Goal: Use online tool/utility: Utilize a website feature to perform a specific function

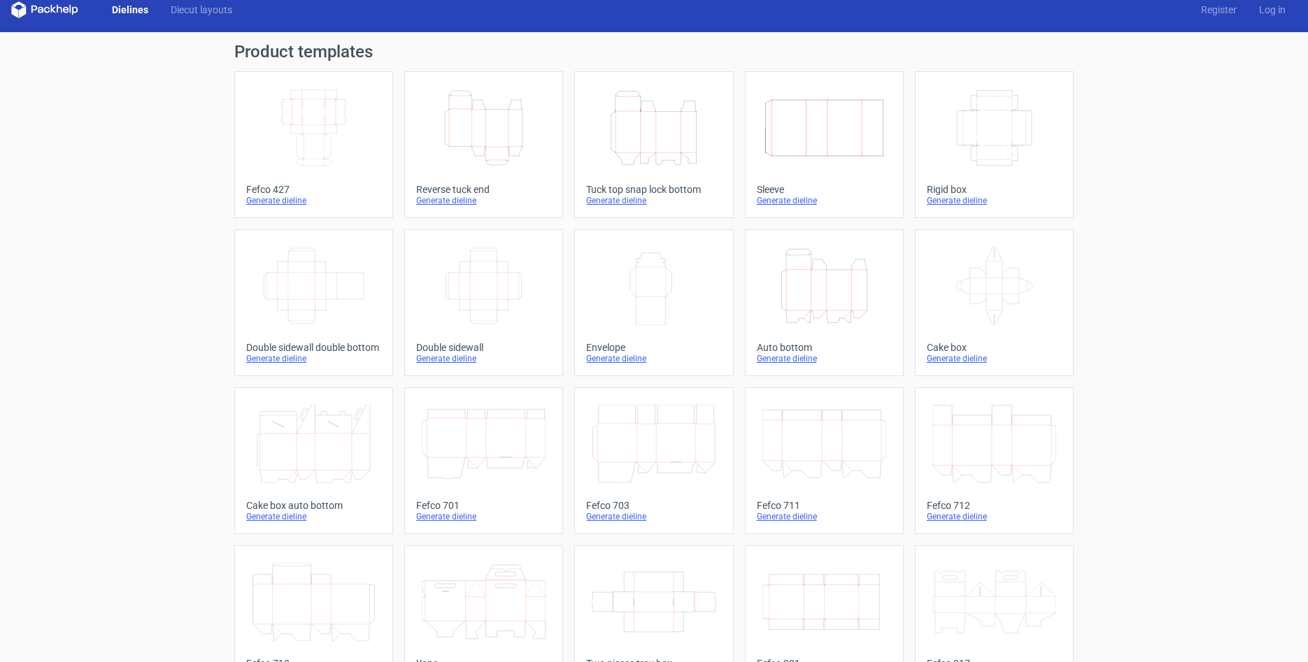
scroll to position [16, 0]
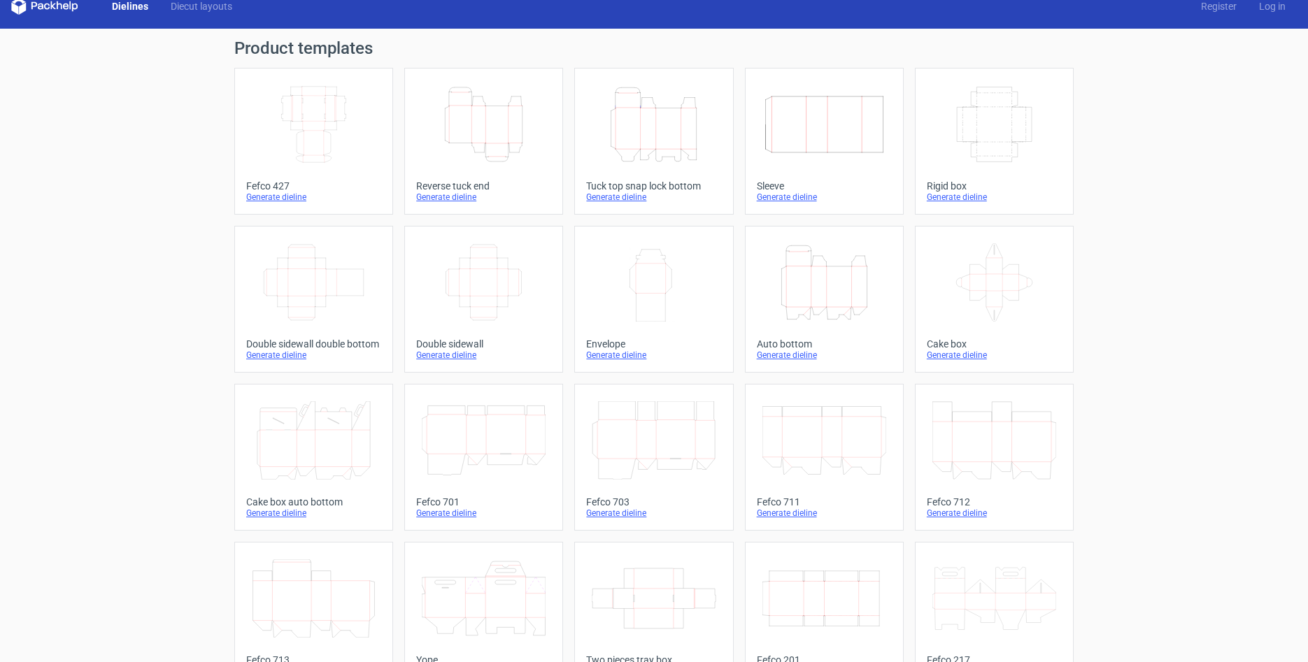
click at [505, 141] on icon "Height Depth Width" at bounding box center [484, 124] width 124 height 78
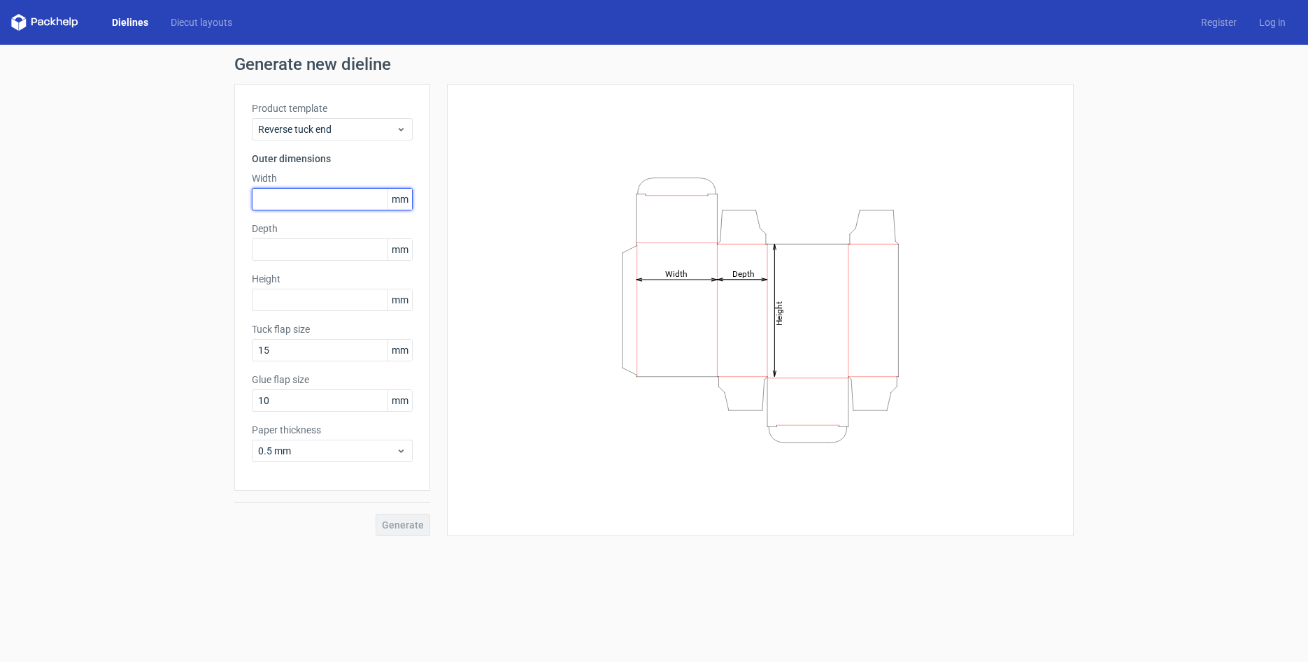
click at [330, 203] on input "text" at bounding box center [332, 199] width 161 height 22
type input "185"
click at [334, 241] on input "text" at bounding box center [332, 250] width 161 height 22
type input "30"
click at [353, 304] on input "text" at bounding box center [332, 300] width 161 height 22
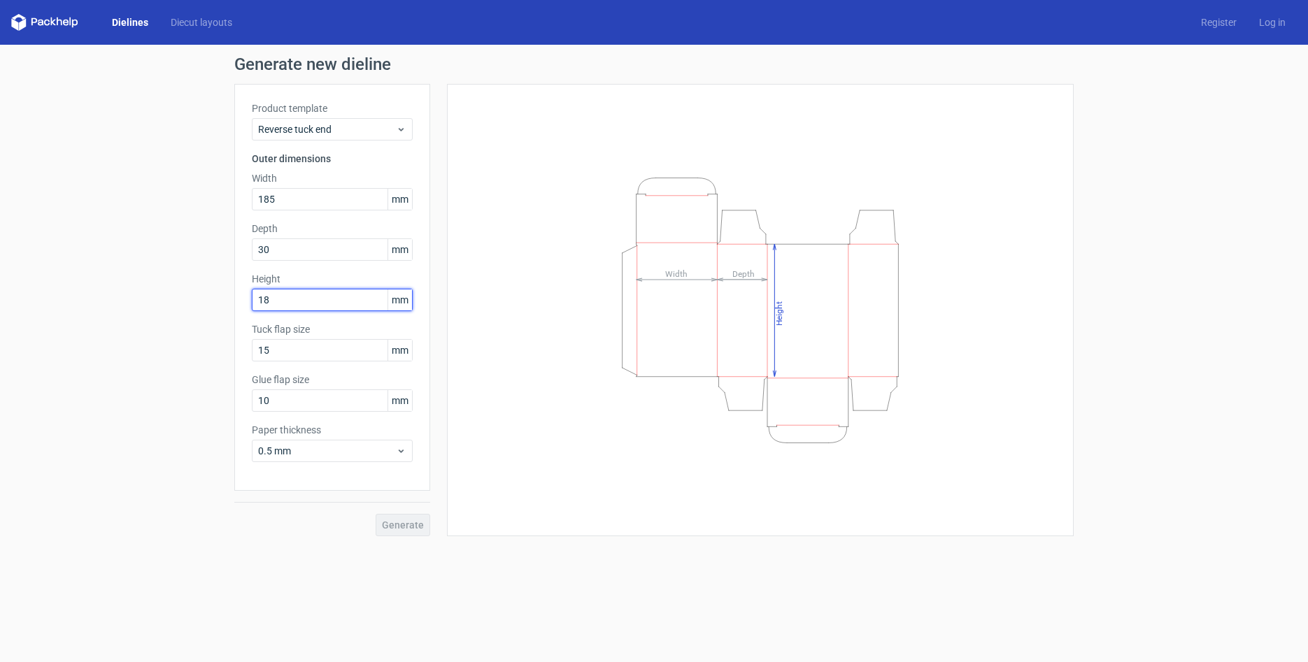
type input "180"
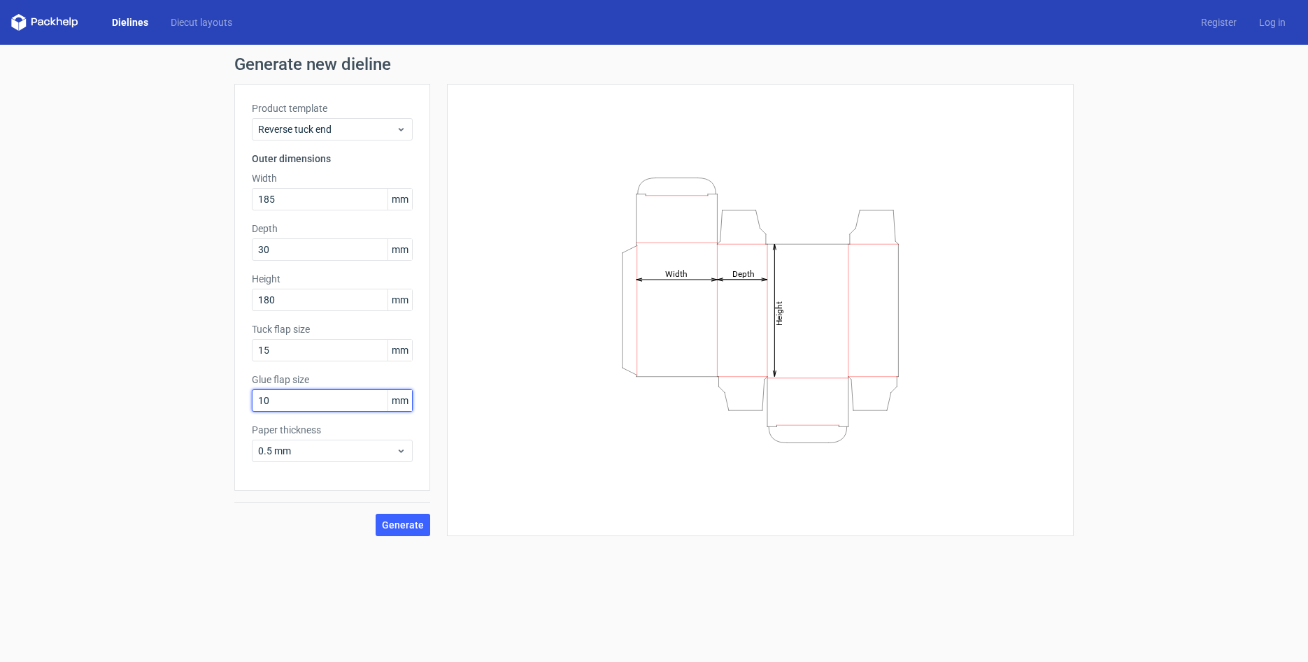
drag, startPoint x: 279, startPoint y: 400, endPoint x: 187, endPoint y: 392, distance: 91.9
click at [187, 393] on div "Generate new dieline Product template Reverse tuck end Outer dimensions Width 1…" at bounding box center [654, 296] width 1308 height 503
type input "14"
click at [340, 446] on span "0.5 mm" at bounding box center [327, 451] width 138 height 14
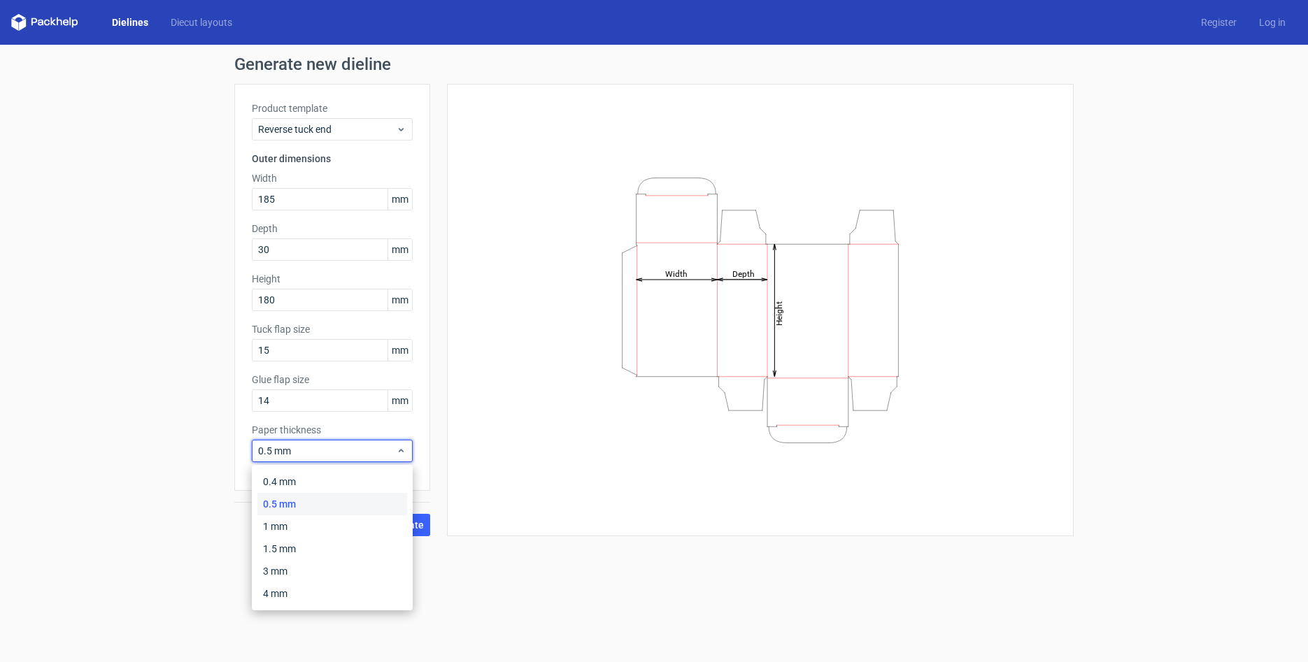
click at [550, 453] on div "Height Depth Width" at bounding box center [760, 310] width 592 height 418
click at [404, 453] on icon at bounding box center [401, 451] width 10 height 11
click at [490, 443] on div "Height Depth Width" at bounding box center [760, 310] width 592 height 418
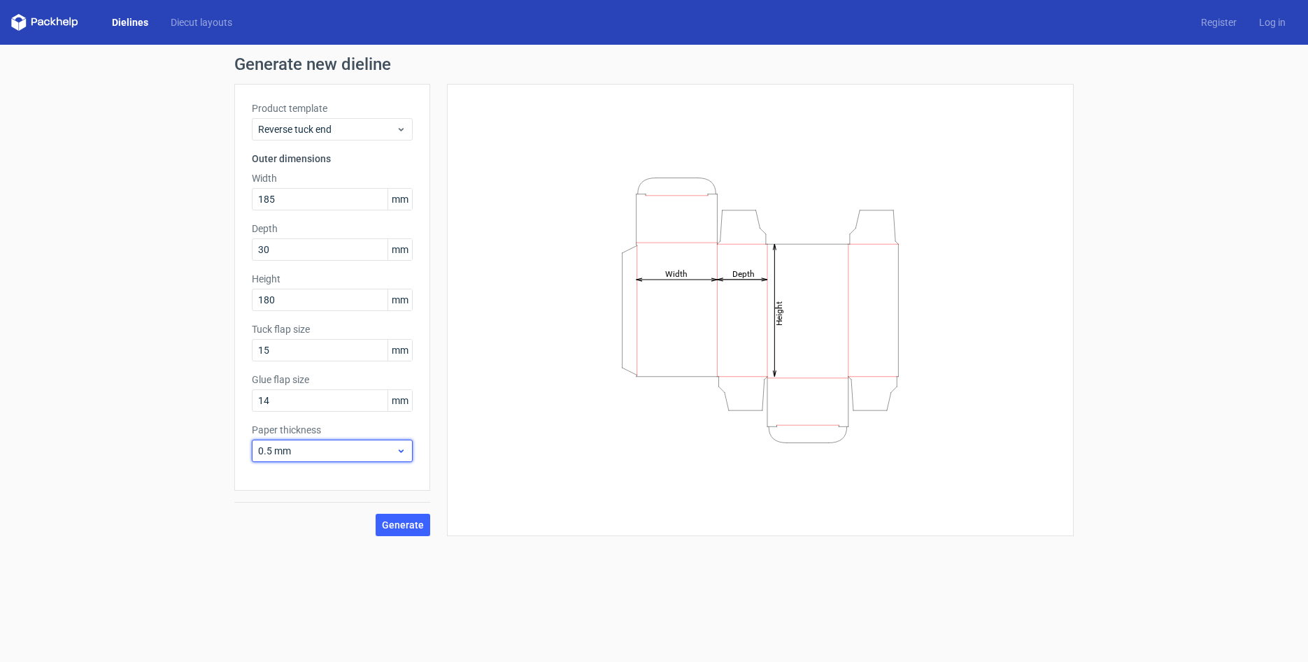
click at [393, 443] on div "0.5 mm" at bounding box center [332, 451] width 161 height 22
click at [312, 587] on div "4 mm" at bounding box center [332, 594] width 150 height 22
click at [366, 453] on span "4 mm" at bounding box center [327, 451] width 138 height 14
click at [336, 482] on div "0.4 mm" at bounding box center [332, 482] width 150 height 22
click at [394, 131] on span "Reverse tuck end" at bounding box center [327, 129] width 138 height 14
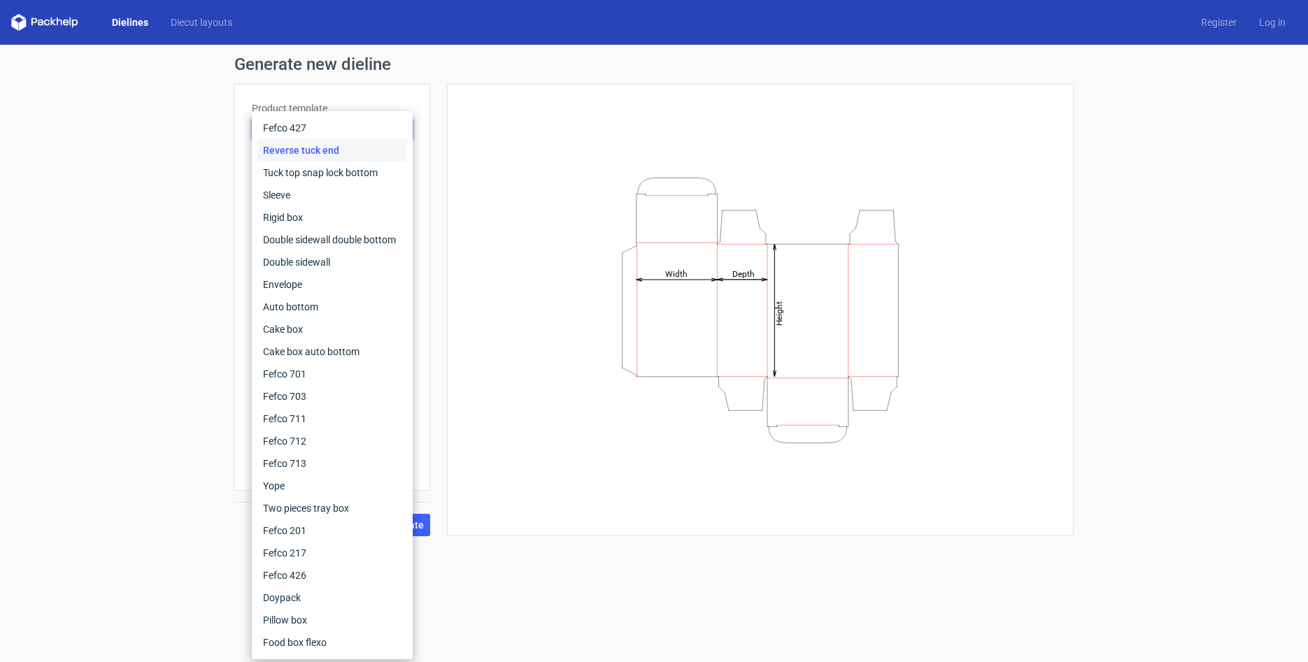
click at [392, 144] on div "Reverse tuck end" at bounding box center [332, 150] width 150 height 22
